Goal: Understand process/instructions: Learn how to perform a task or action

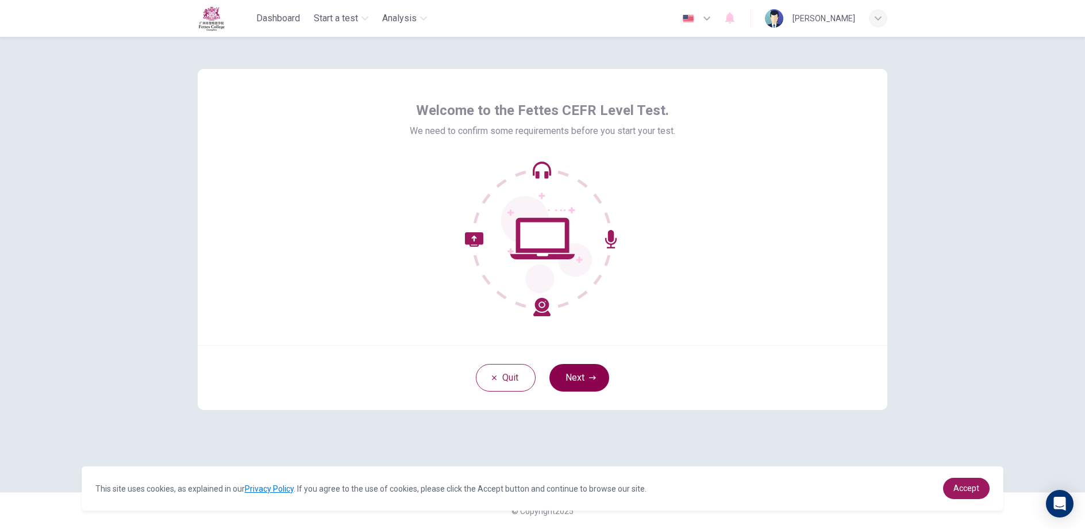
click at [585, 375] on button "Next" at bounding box center [580, 378] width 60 height 28
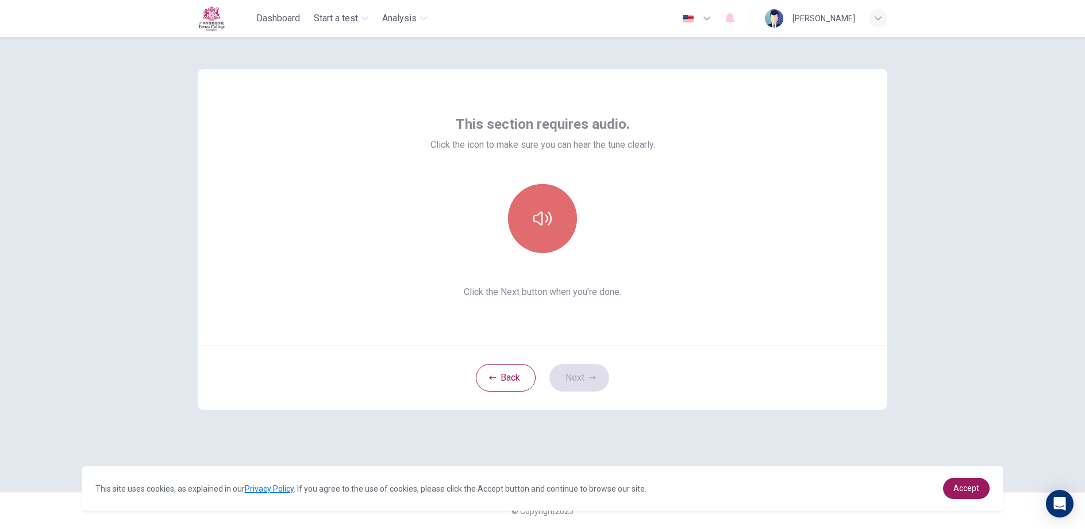
click at [552, 224] on button "button" at bounding box center [542, 218] width 69 height 69
click at [546, 357] on div "Back Next" at bounding box center [543, 377] width 690 height 65
click at [596, 379] on button "Next" at bounding box center [580, 378] width 60 height 28
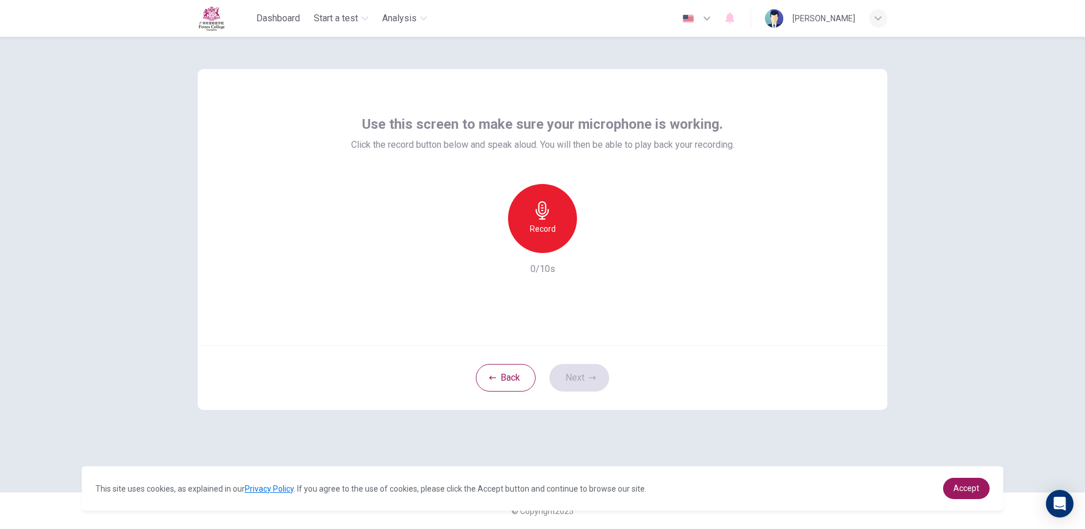
click at [558, 219] on div "Record" at bounding box center [542, 218] width 69 height 69
click at [557, 219] on div "Stop" at bounding box center [542, 218] width 69 height 69
click at [600, 238] on icon "button" at bounding box center [595, 243] width 11 height 11
click at [592, 375] on icon "button" at bounding box center [592, 377] width 7 height 7
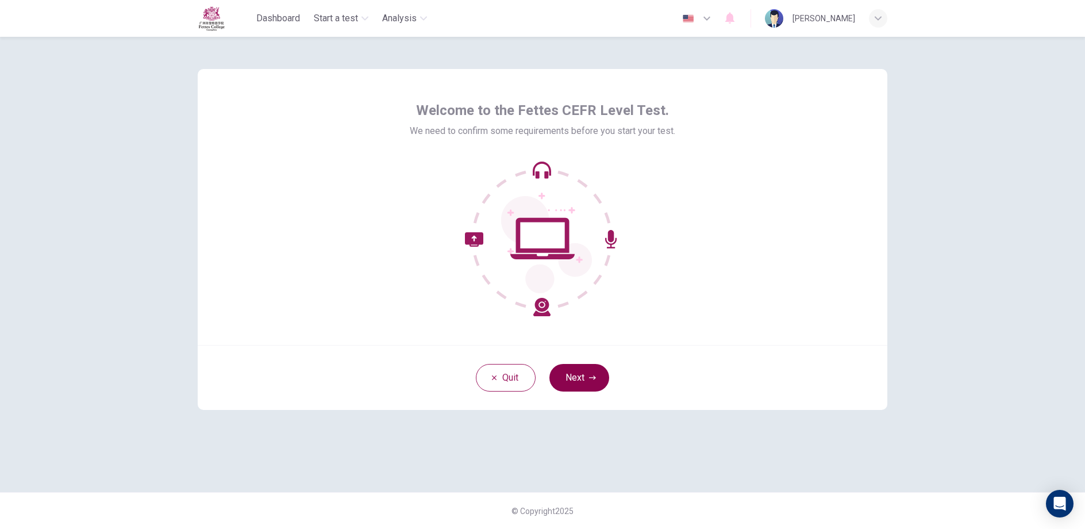
click at [582, 374] on button "Next" at bounding box center [580, 378] width 60 height 28
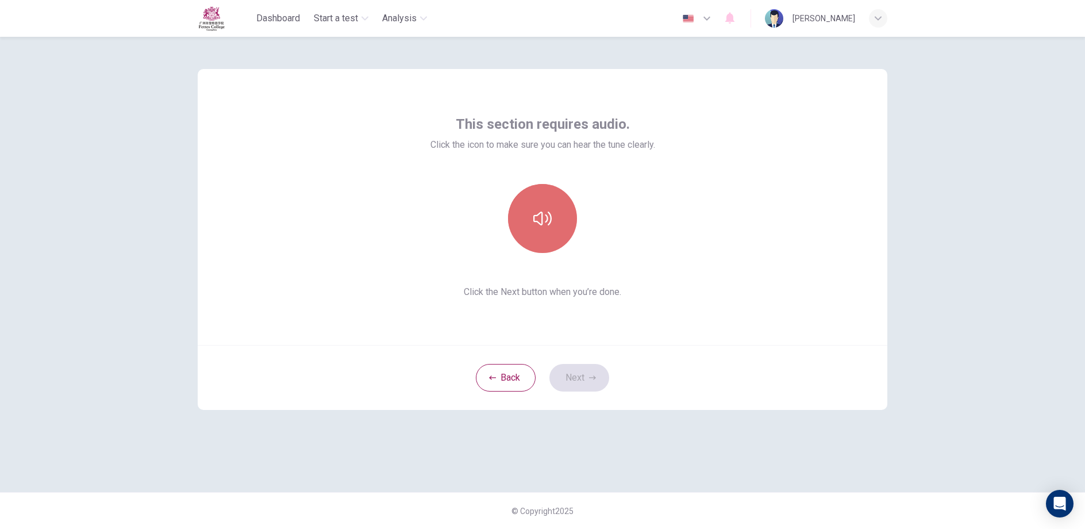
click at [544, 209] on button "button" at bounding box center [542, 218] width 69 height 69
click at [577, 381] on button "Next" at bounding box center [580, 378] width 60 height 28
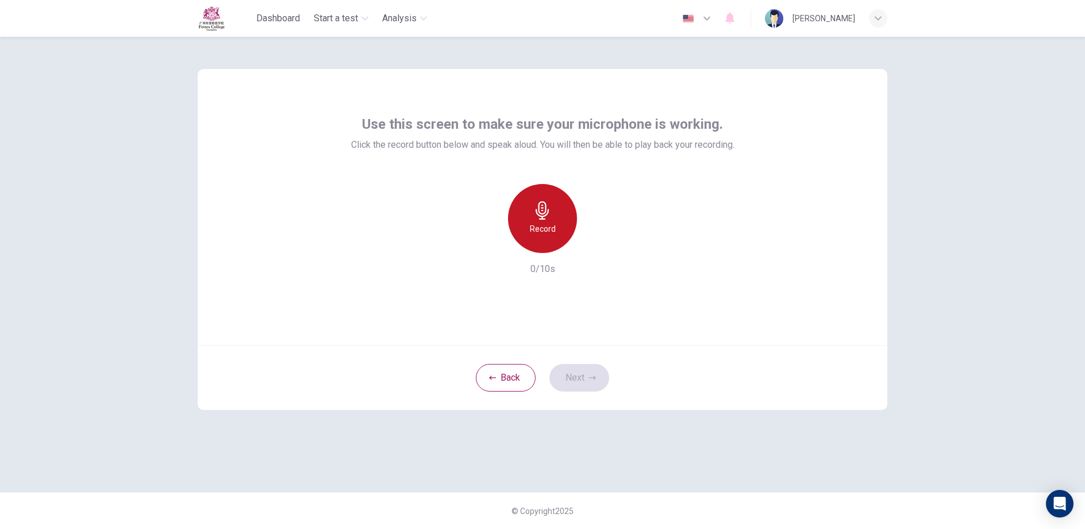
click at [554, 227] on h6 "Record" at bounding box center [543, 229] width 26 height 14
click at [554, 227] on div "Stop" at bounding box center [542, 218] width 69 height 69
click at [598, 235] on div "button" at bounding box center [595, 244] width 18 height 18
click at [578, 376] on button "Next" at bounding box center [580, 378] width 60 height 28
